Goal: Register for event/course

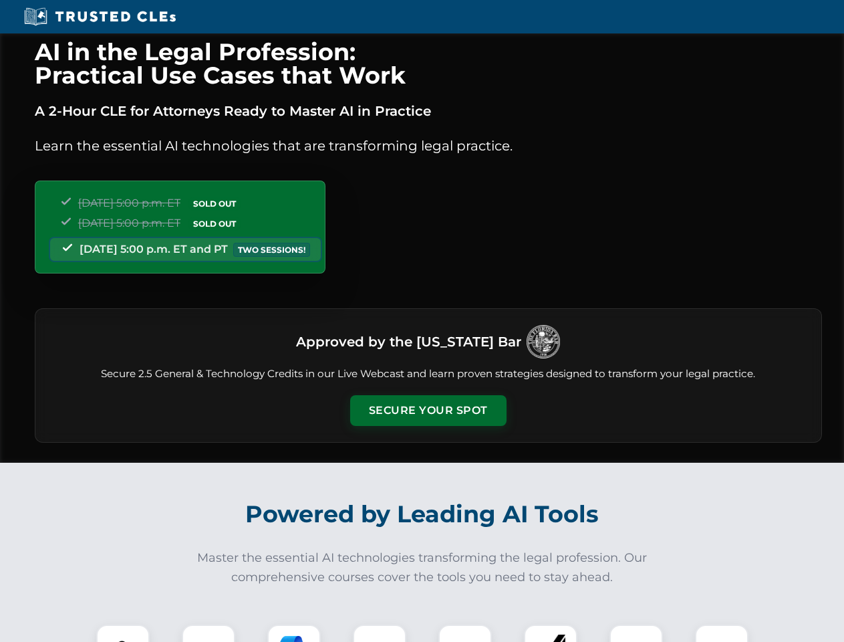
click at [428, 410] on button "Secure Your Spot" at bounding box center [428, 410] width 156 height 31
click at [123, 633] on img at bounding box center [123, 651] width 39 height 39
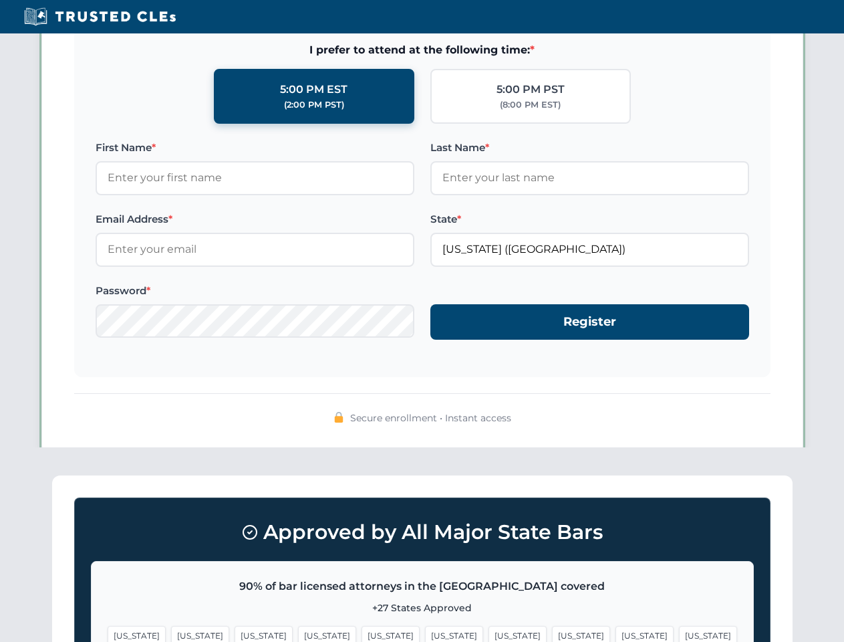
click at [489, 633] on span "[US_STATE]" at bounding box center [518, 635] width 58 height 19
click at [616, 633] on span "[US_STATE]" at bounding box center [645, 635] width 58 height 19
